Goal: Navigation & Orientation: Go to known website

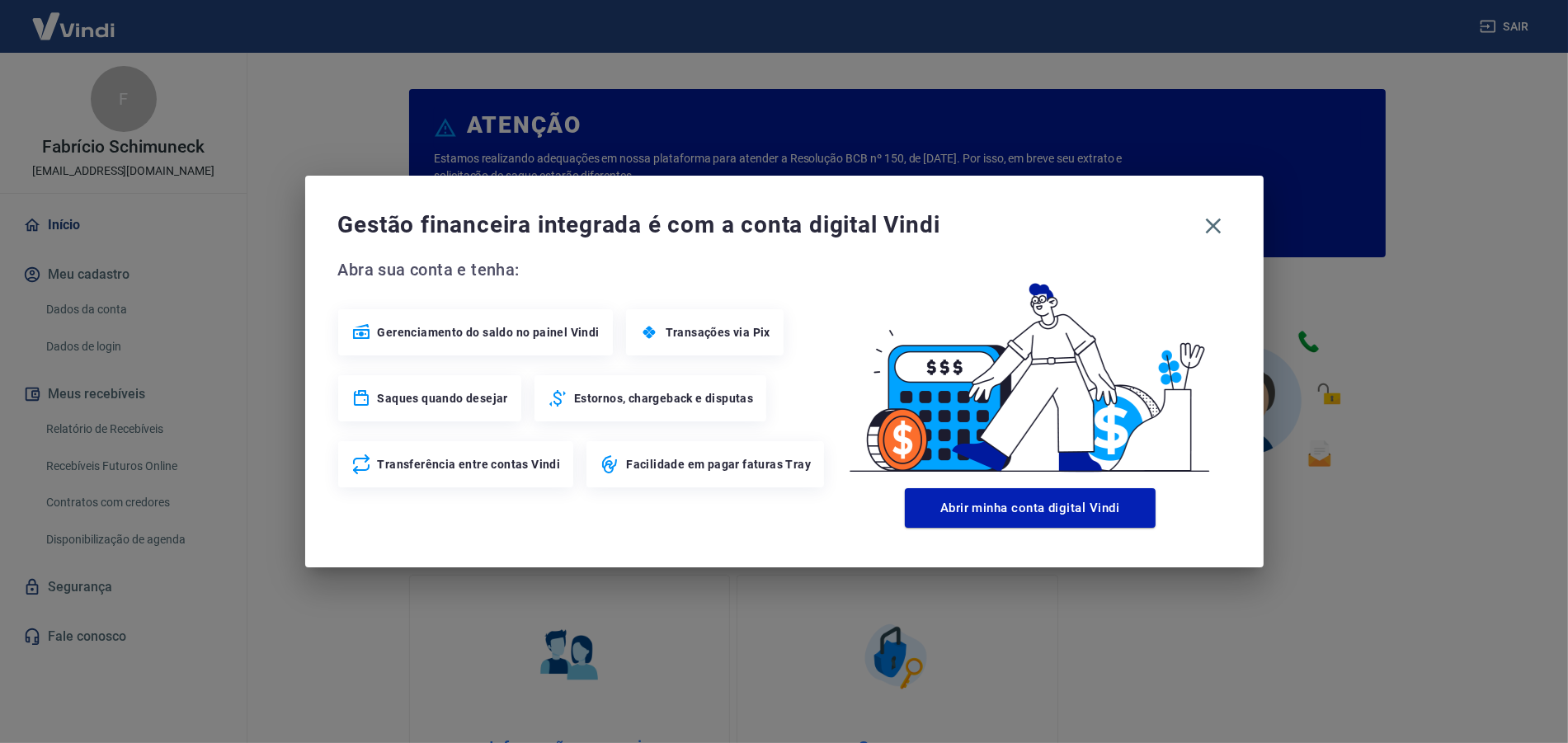
click at [1212, 221] on icon "button" at bounding box center [1213, 226] width 26 height 26
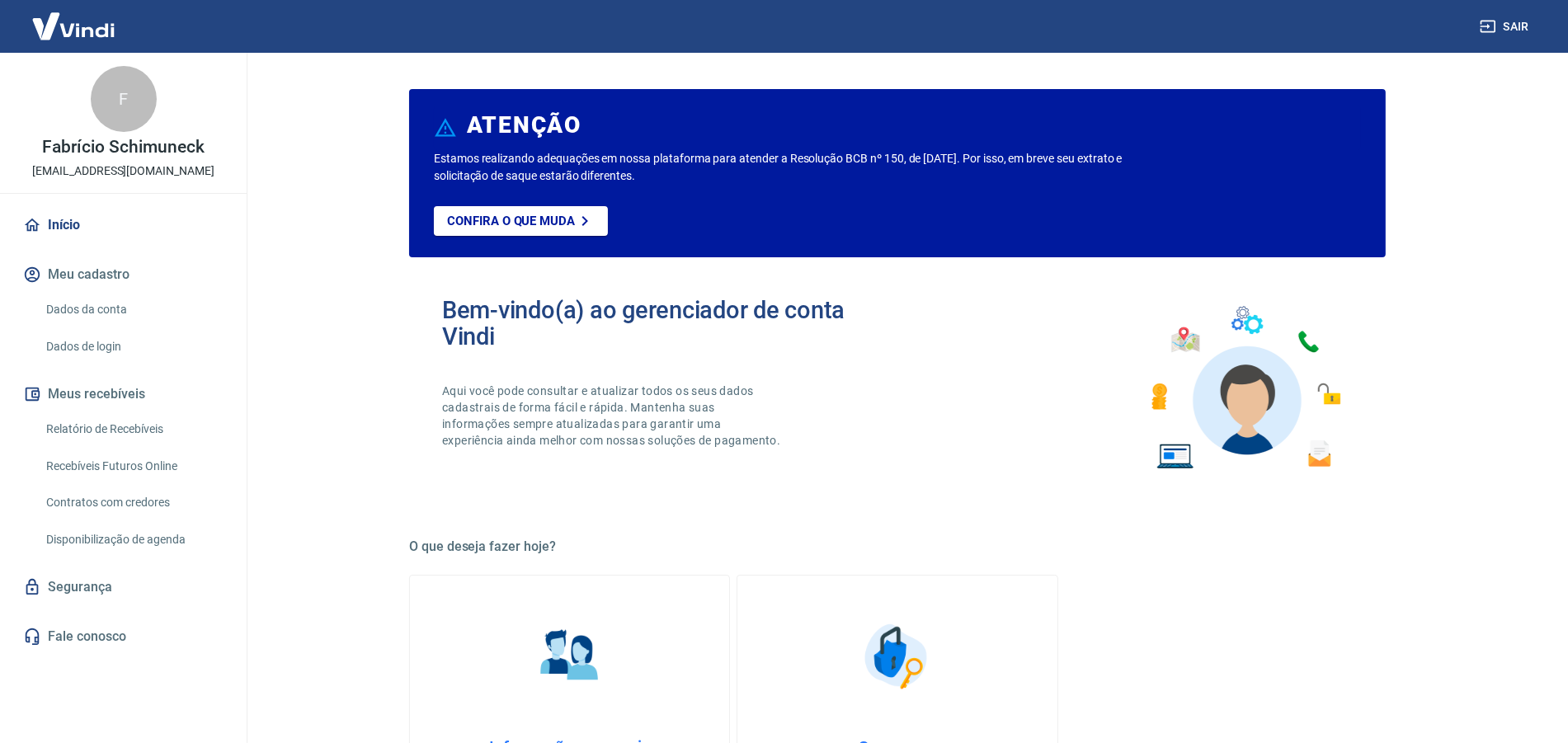
drag, startPoint x: 1566, startPoint y: 372, endPoint x: 1029, endPoint y: 495, distance: 550.9
click at [1566, 482] on div "Gestão financeira integrada é com a conta digital Vindi Abra sua conta e tenha:…" at bounding box center [784, 372] width 1568 height 743
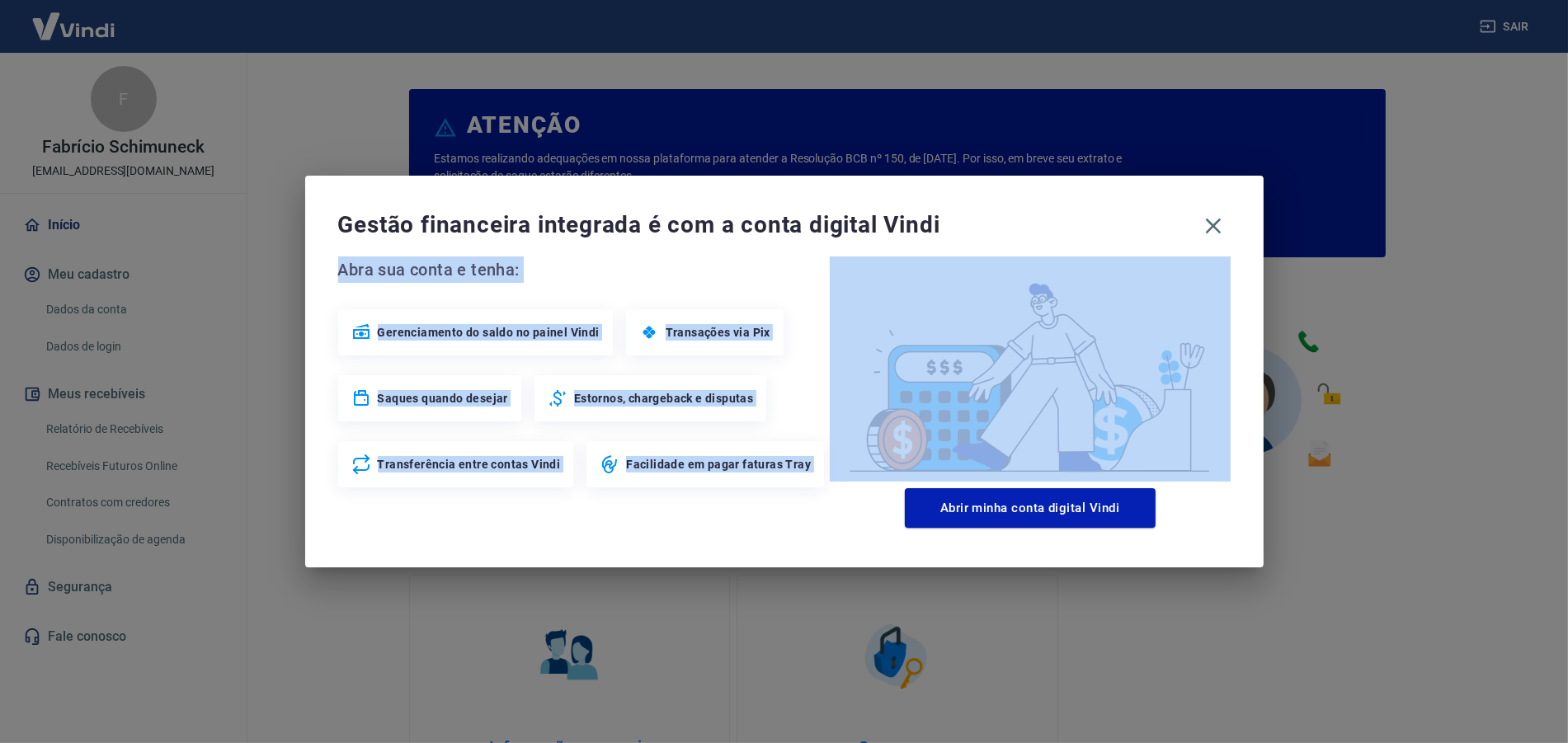
drag, startPoint x: 1566, startPoint y: 205, endPoint x: 1144, endPoint y: 351, distance: 446.5
click at [1566, 286] on div "Gestão financeira integrada é com a conta digital Vindi Abra sua conta e tenha:…" at bounding box center [784, 372] width 1568 height 743
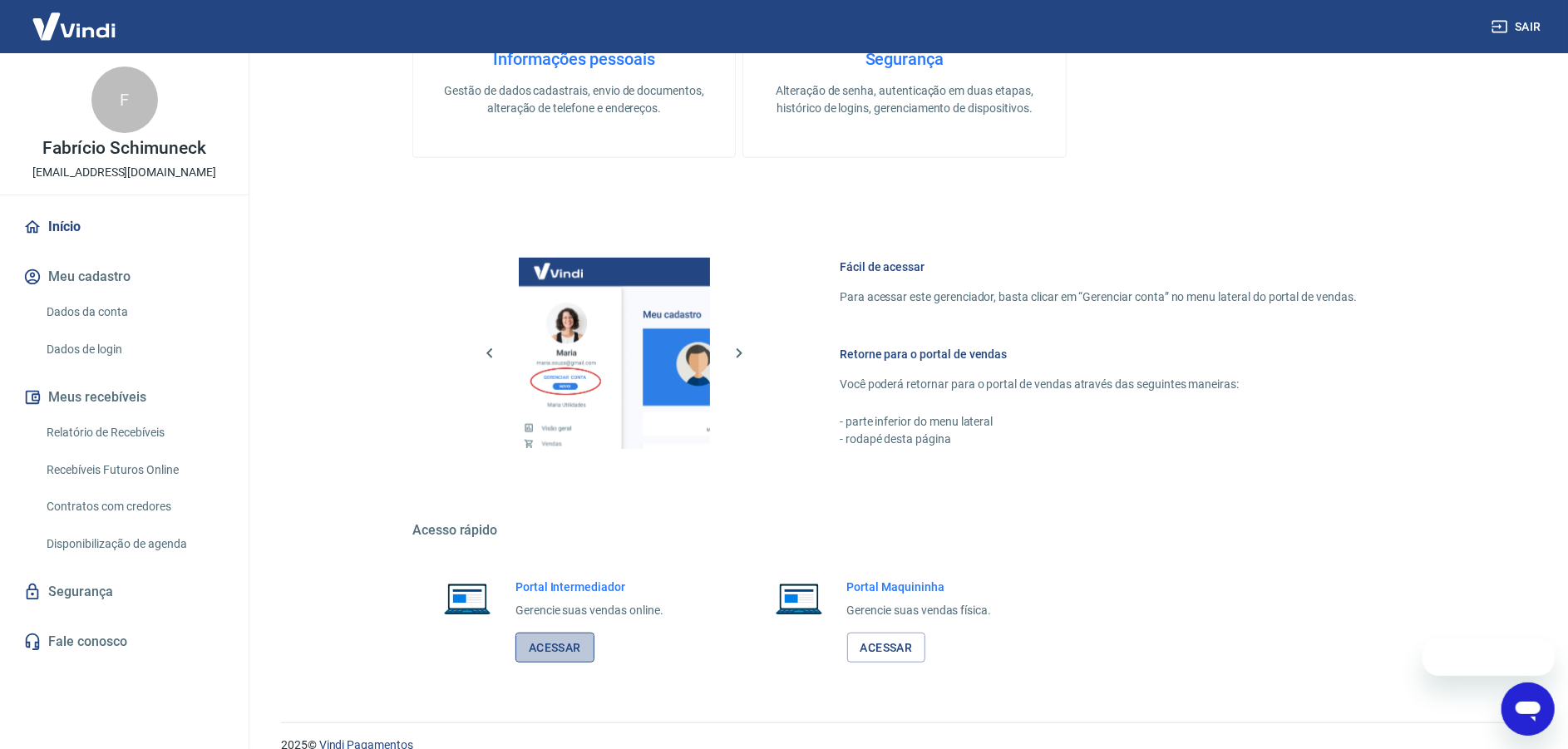
click at [558, 650] on link "Acessar" at bounding box center [555, 648] width 79 height 31
